Goal: Task Accomplishment & Management: Complete application form

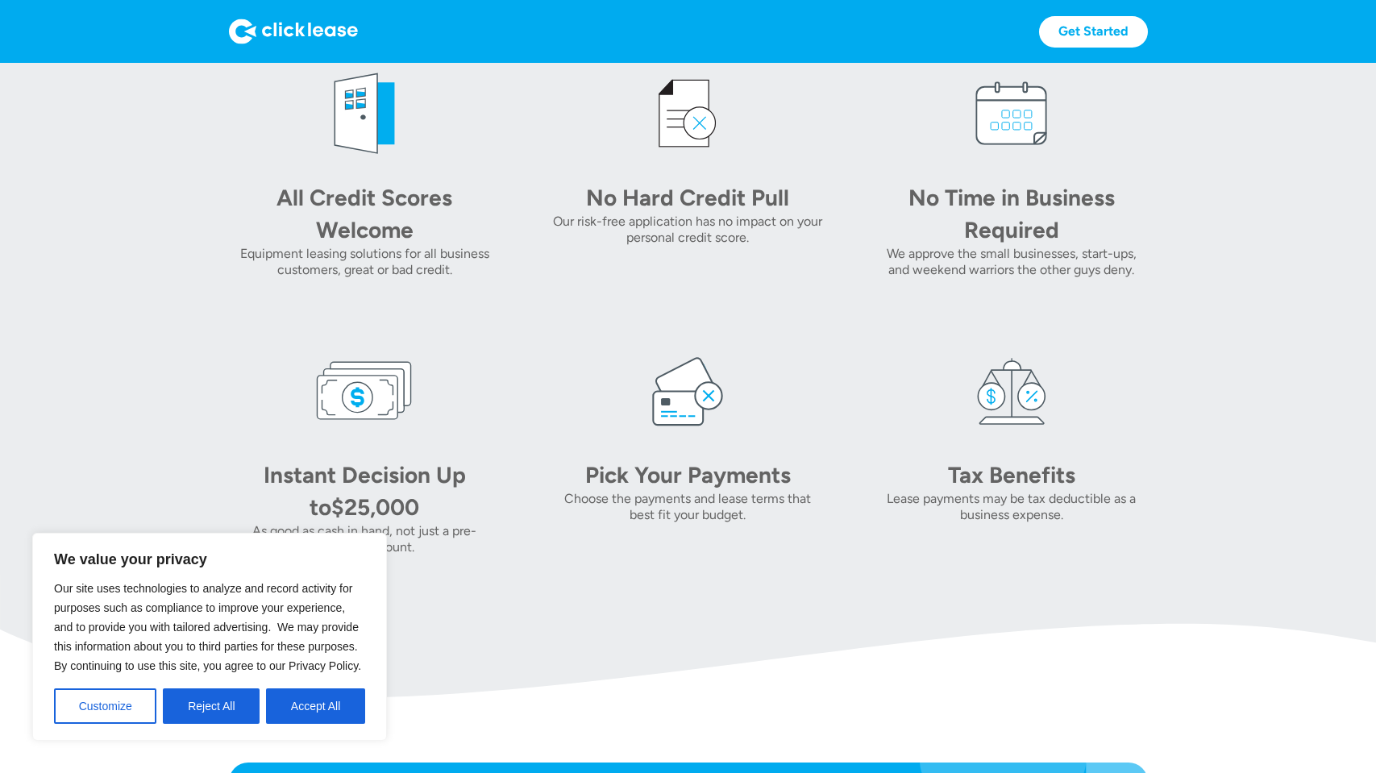
scroll to position [726, 0]
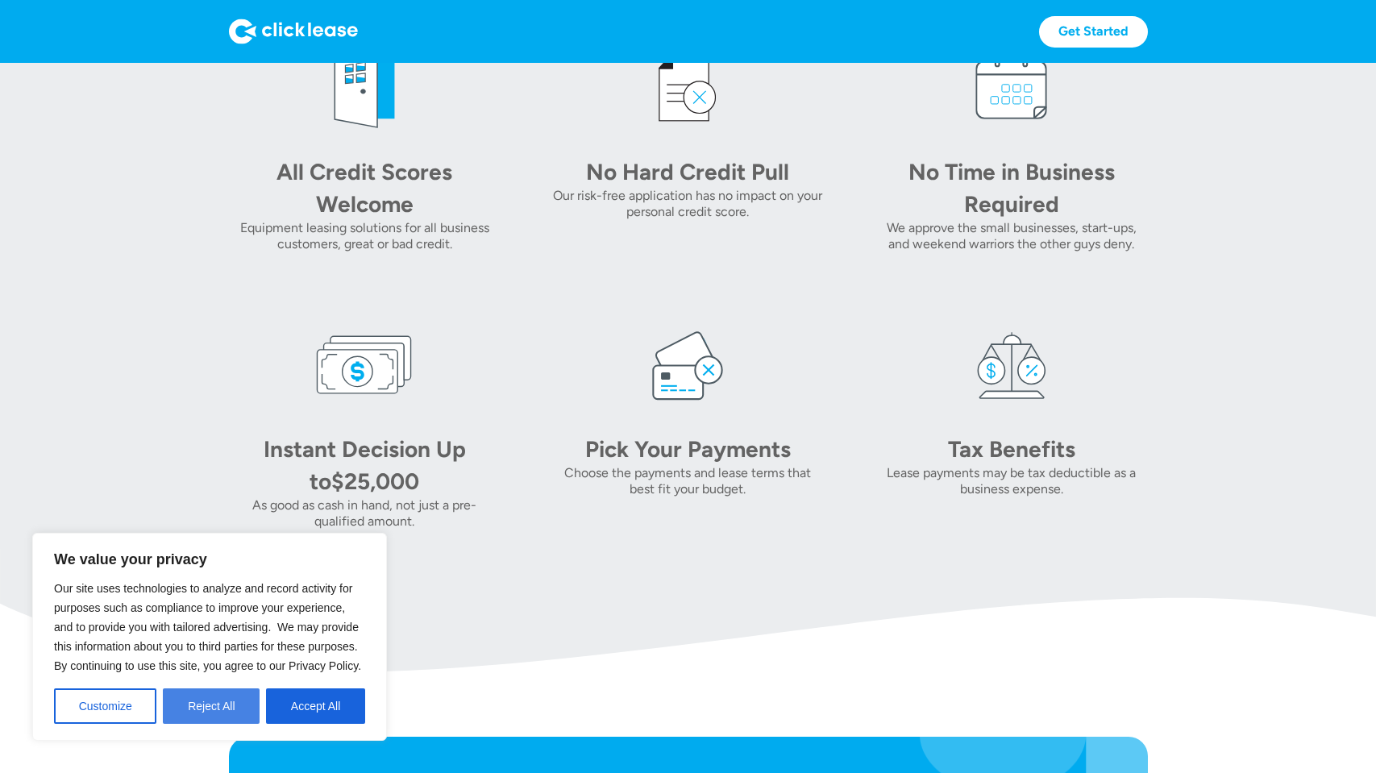
click at [180, 701] on button "Reject All" at bounding box center [211, 706] width 97 height 35
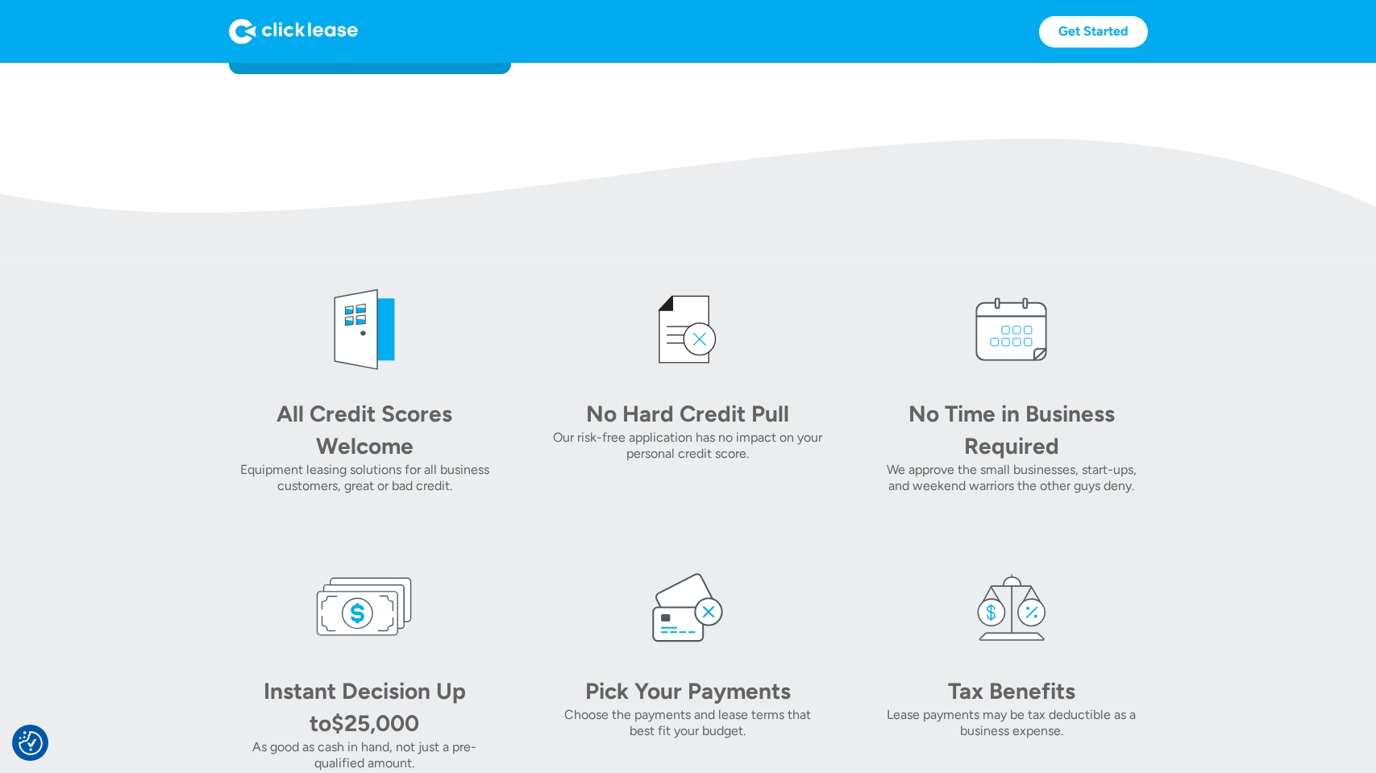
scroll to position [242, 0]
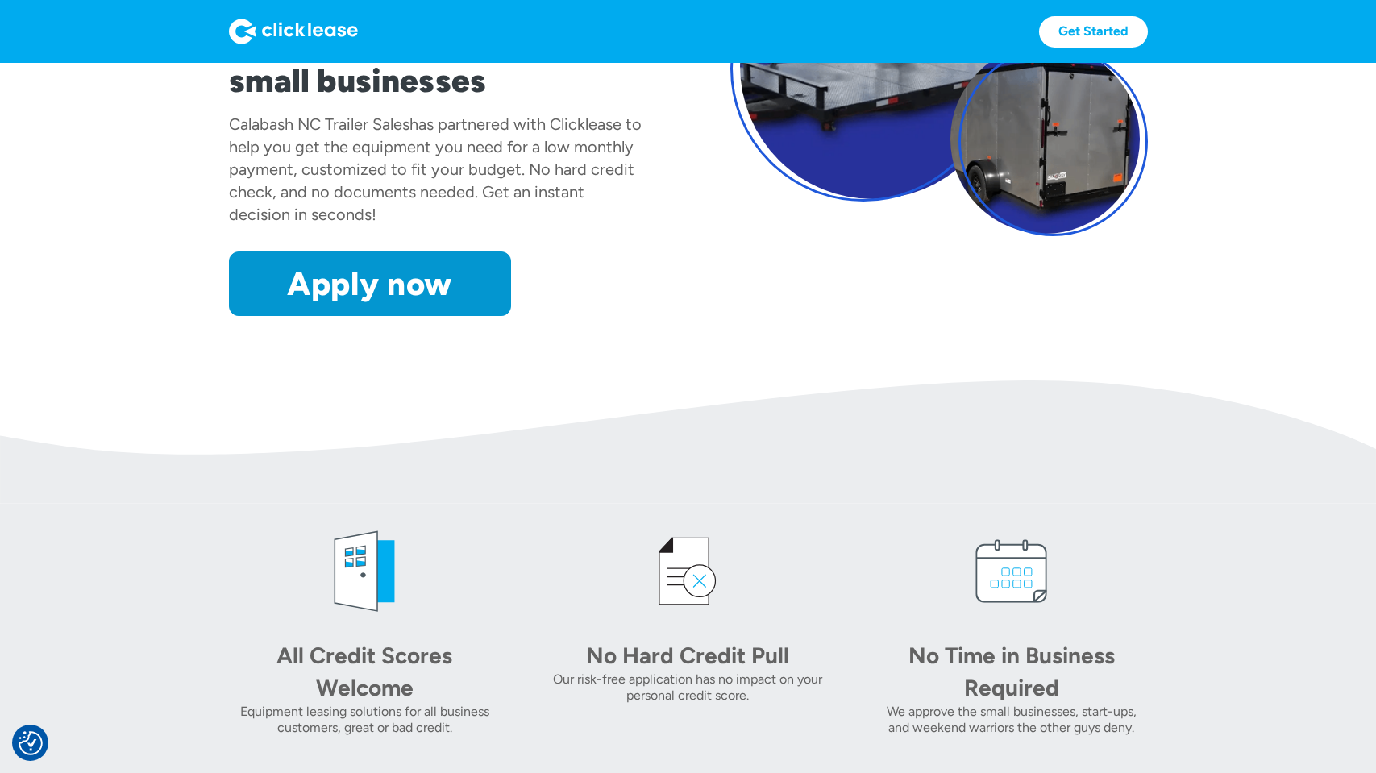
click at [289, 27] on img at bounding box center [293, 32] width 129 height 26
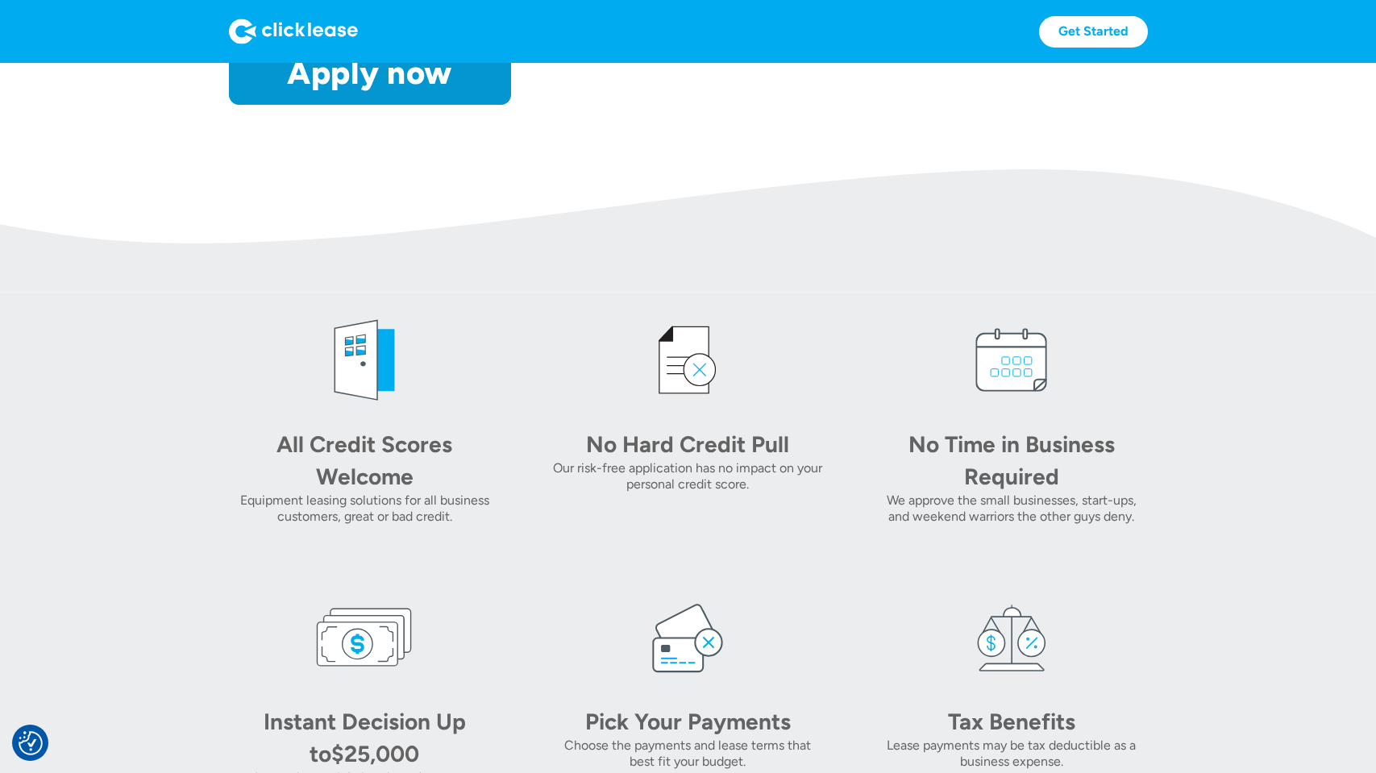
scroll to position [161, 0]
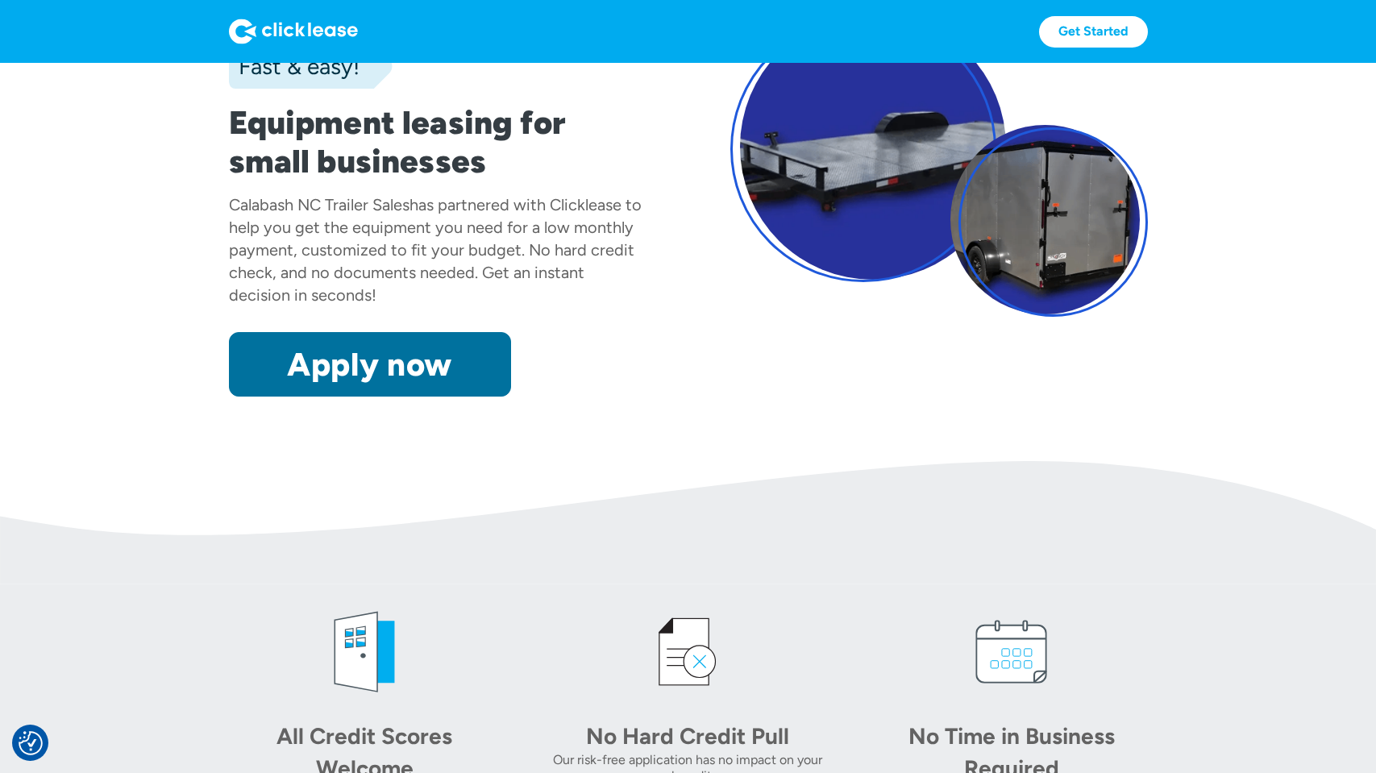
click at [312, 385] on link "Apply now" at bounding box center [370, 364] width 282 height 65
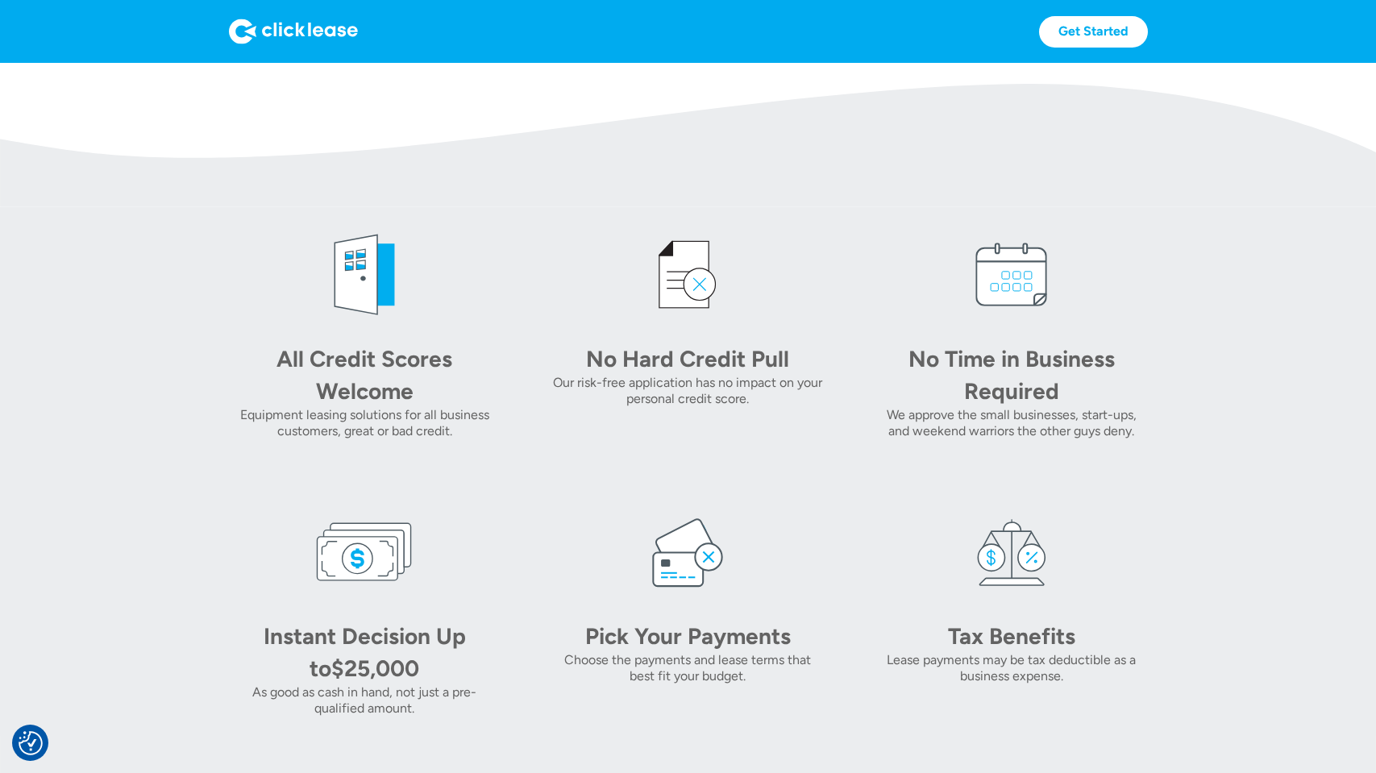
scroll to position [484, 0]
